Goal: Use online tool/utility

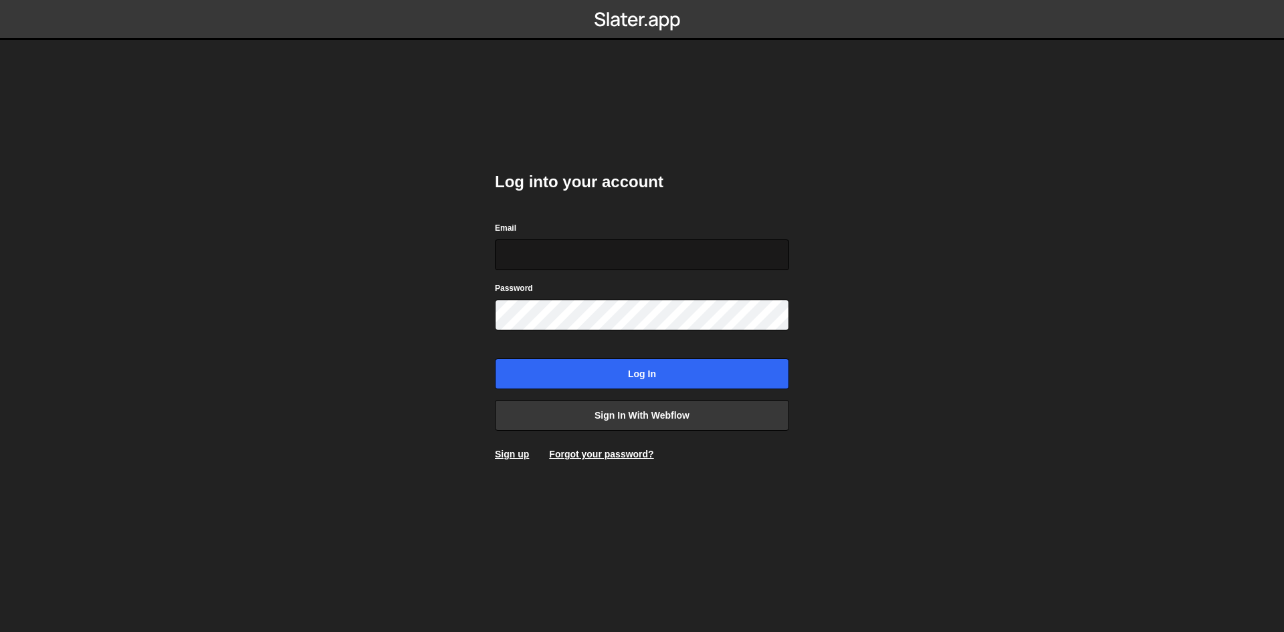
click at [577, 250] on input "Email" at bounding box center [642, 254] width 294 height 31
type input "[PERSON_NAME][EMAIL_ADDRESS][PERSON_NAME][DOMAIN_NAME]"
click at [495, 359] on input "Log in" at bounding box center [642, 374] width 294 height 31
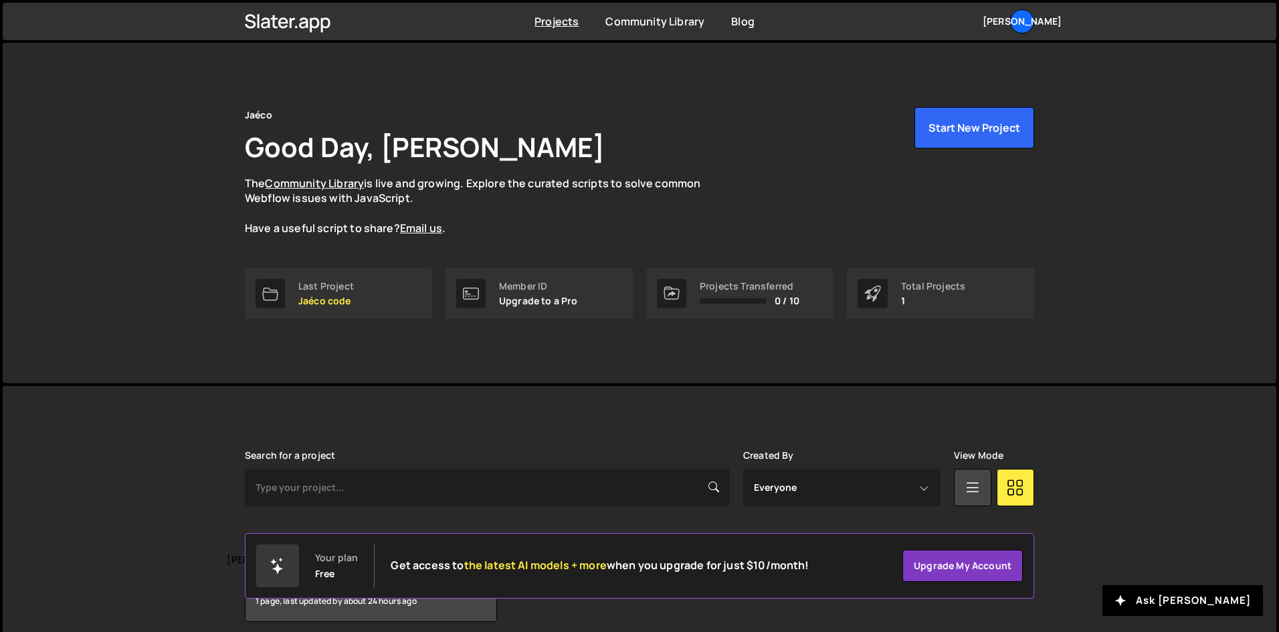
scroll to position [57, 0]
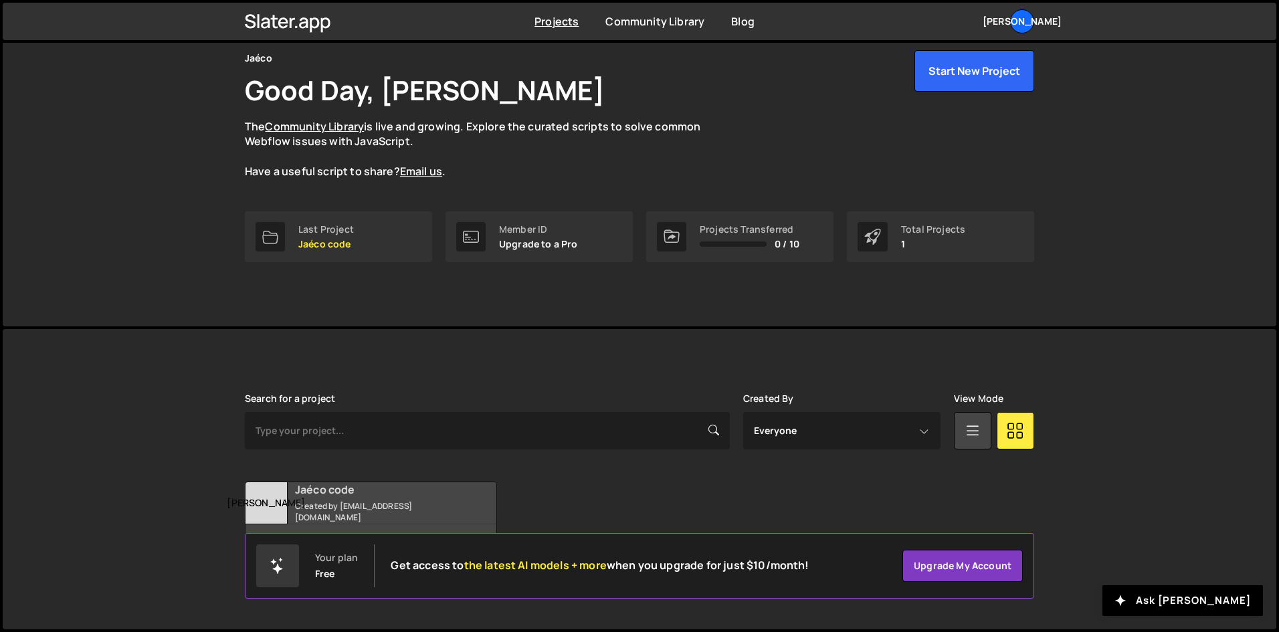
click at [321, 503] on div "Jaéco code Created by contact@jaeco.fr" at bounding box center [370, 502] width 251 height 41
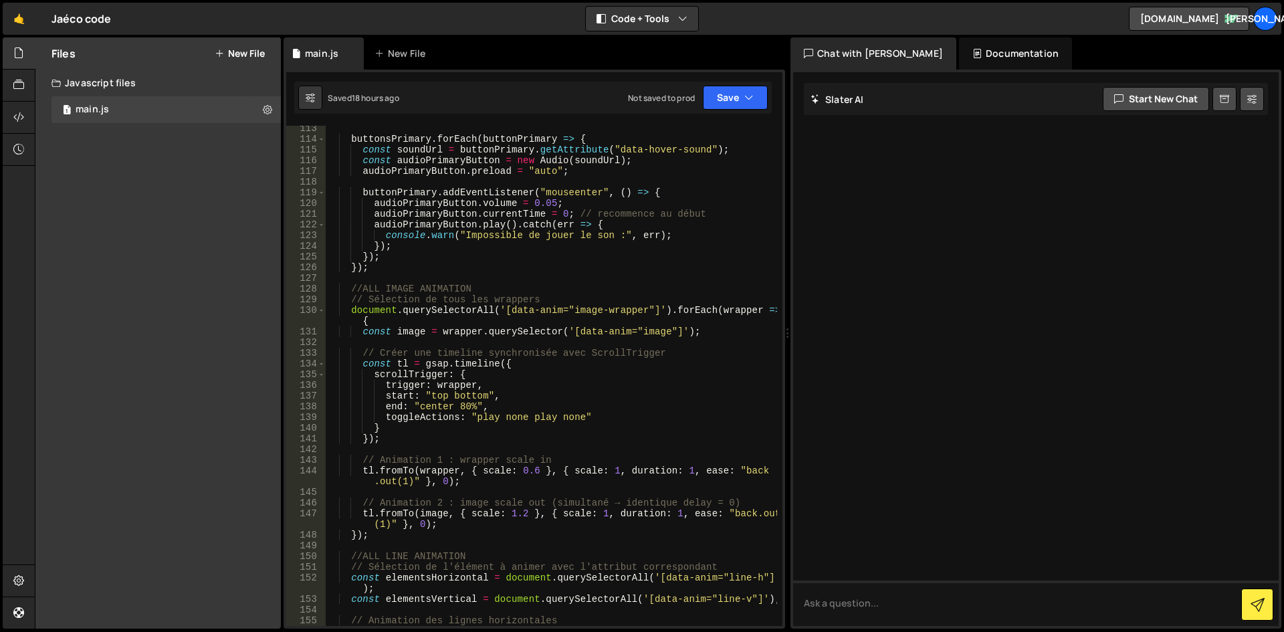
scroll to position [1244, 0]
type textarea "});"
click at [397, 271] on div "buttonsPrimary . forEach ( buttonPrimary => { const soundUrl = buttonPrimary . …" at bounding box center [551, 384] width 451 height 522
click at [464, 266] on div "buttonsPrimary . forEach ( buttonPrimary => { const soundUrl = buttonPrimary . …" at bounding box center [551, 384] width 451 height 522
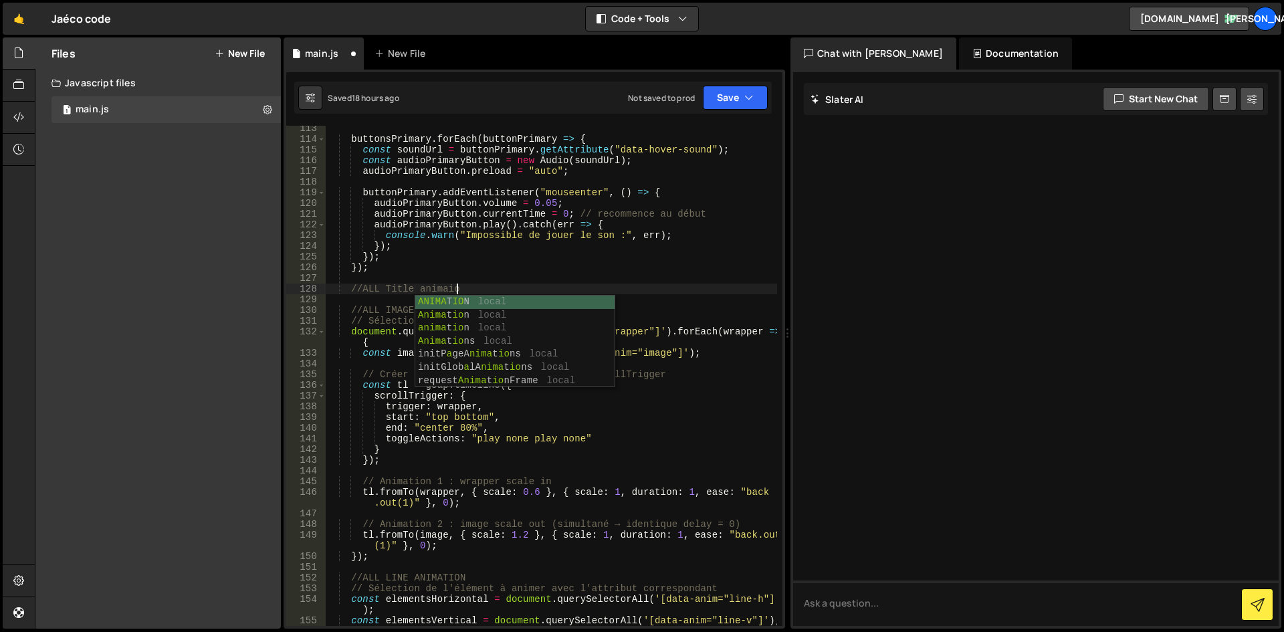
scroll to position [0, 9]
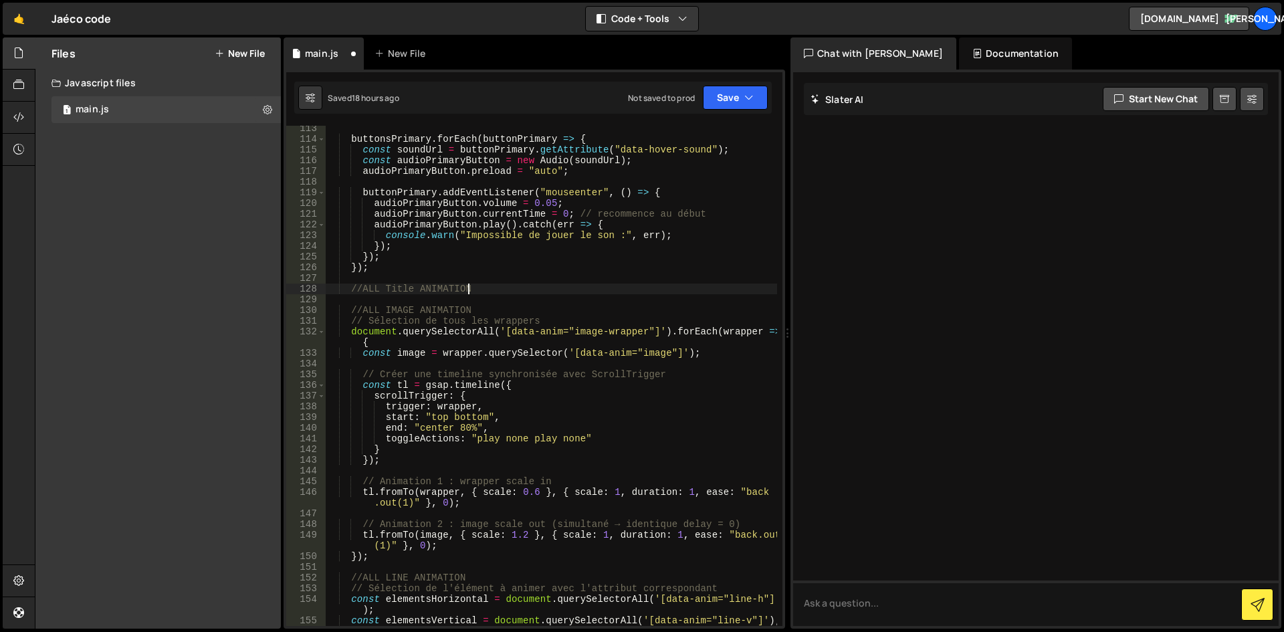
type textarea "//ALL Title ANIMATION"
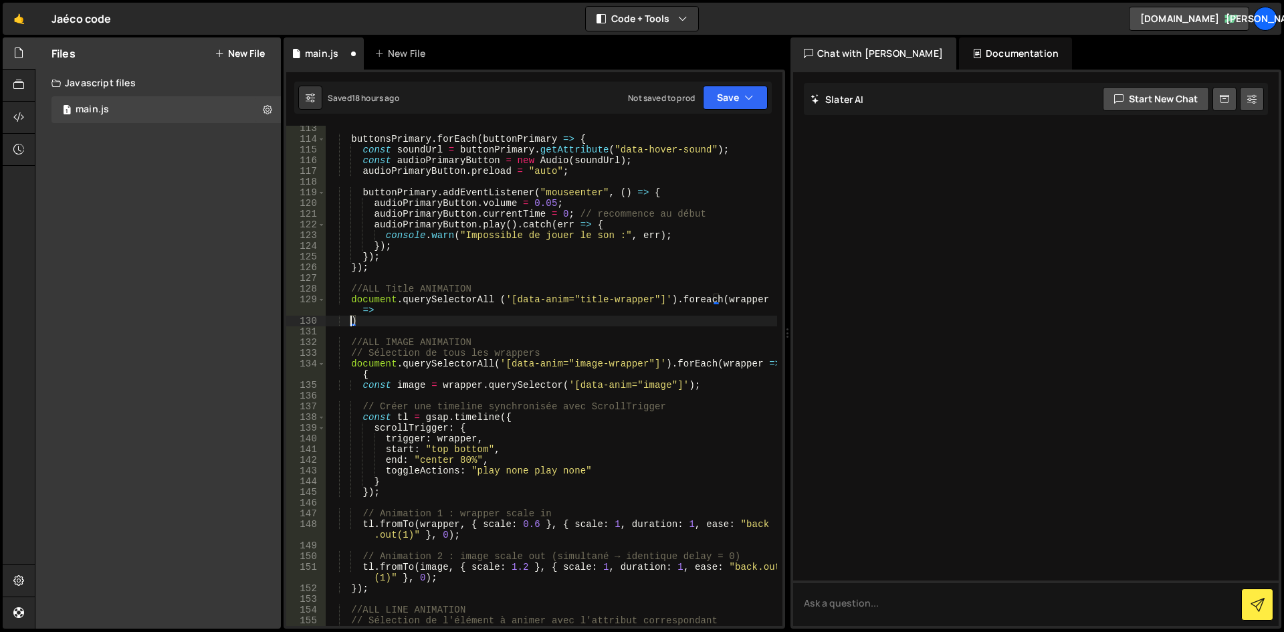
scroll to position [0, 1]
type textarea "){}"
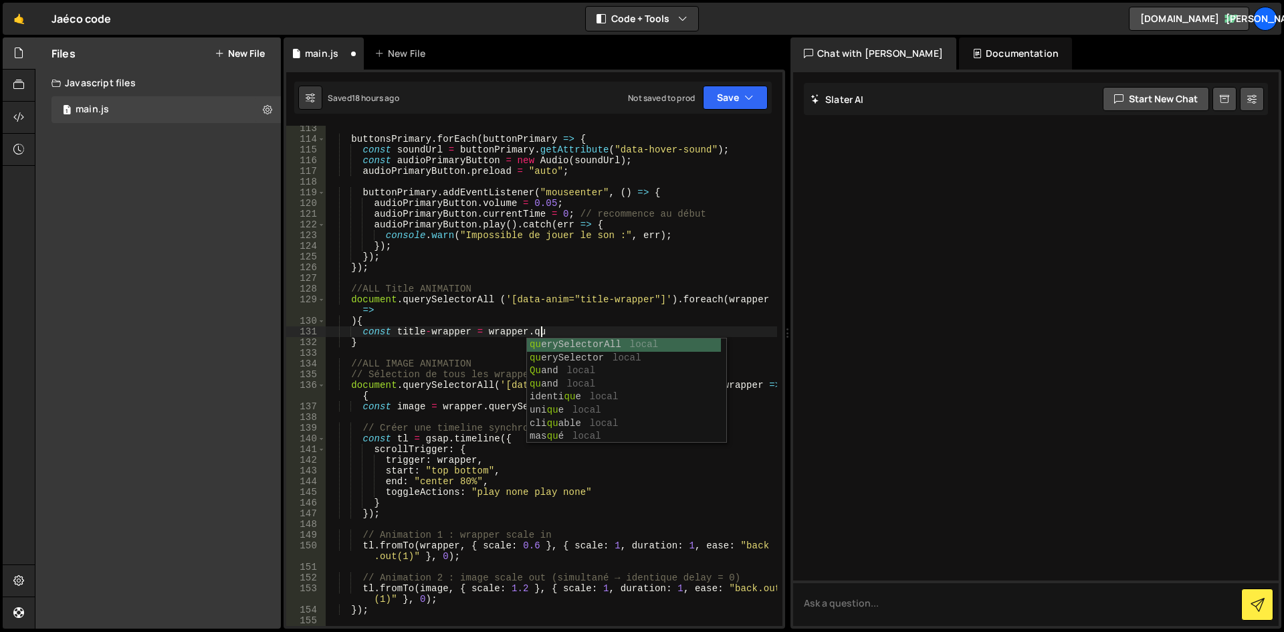
scroll to position [0, 15]
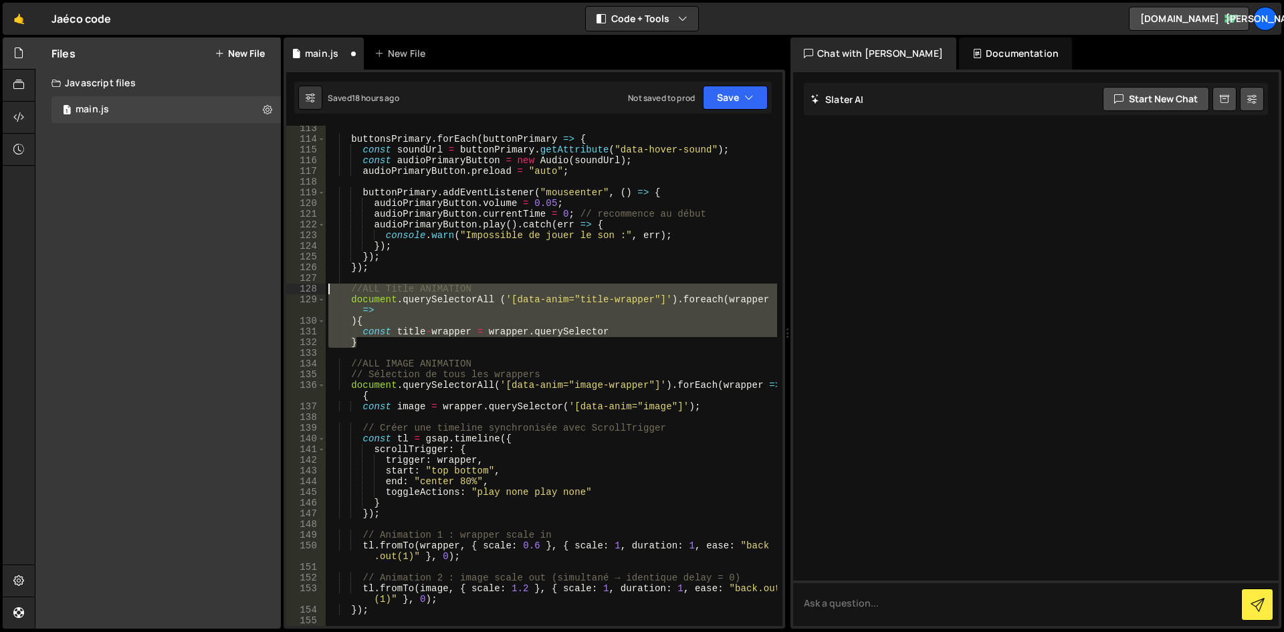
drag, startPoint x: 421, startPoint y: 342, endPoint x: 328, endPoint y: 286, distance: 108.3
click at [328, 286] on div "buttonsPrimary . forEach ( buttonPrimary => { const soundUrl = buttonPrimary . …" at bounding box center [551, 384] width 451 height 522
type textarea "//ALL Title ANIMATION document.querySelectorAll ('[data-anim="title-wrapper"]')…"
